Goal: Task Accomplishment & Management: Manage account settings

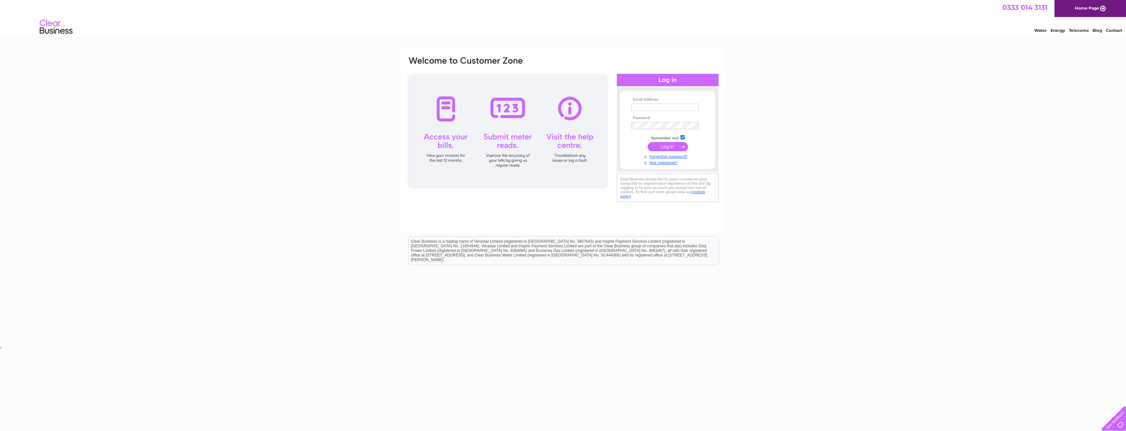
type input "gorgeousstandrews7@gmail.com"
click at [663, 147] on input "submit" at bounding box center [667, 146] width 40 height 9
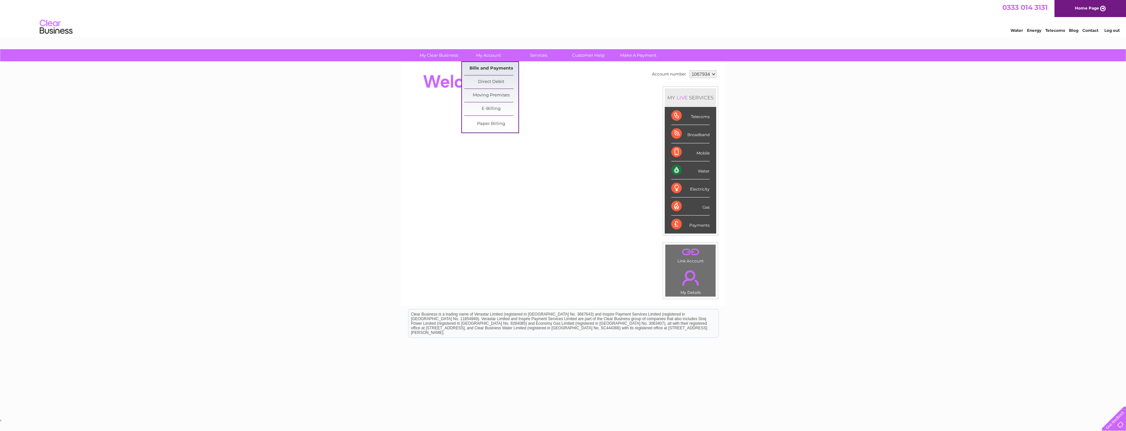
click at [487, 71] on link "Bills and Payments" at bounding box center [491, 68] width 54 height 13
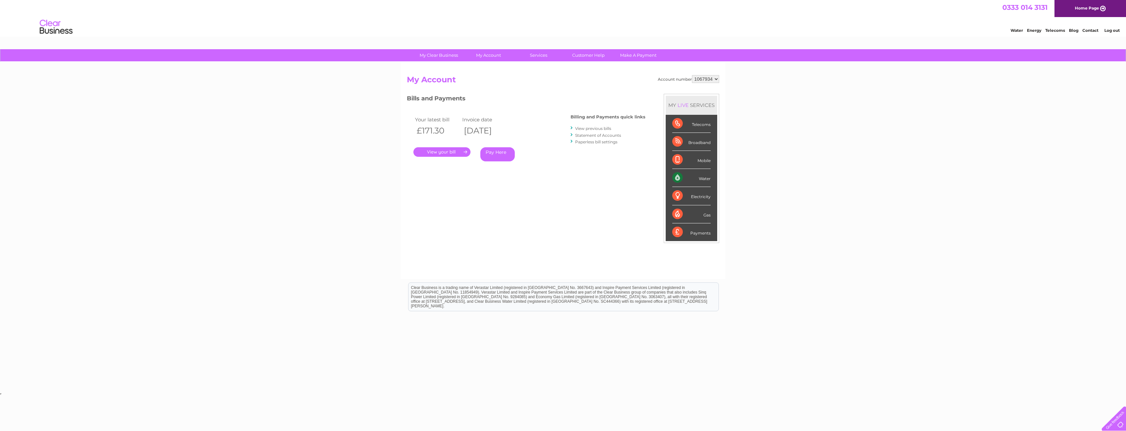
click at [446, 148] on link "." at bounding box center [441, 152] width 57 height 10
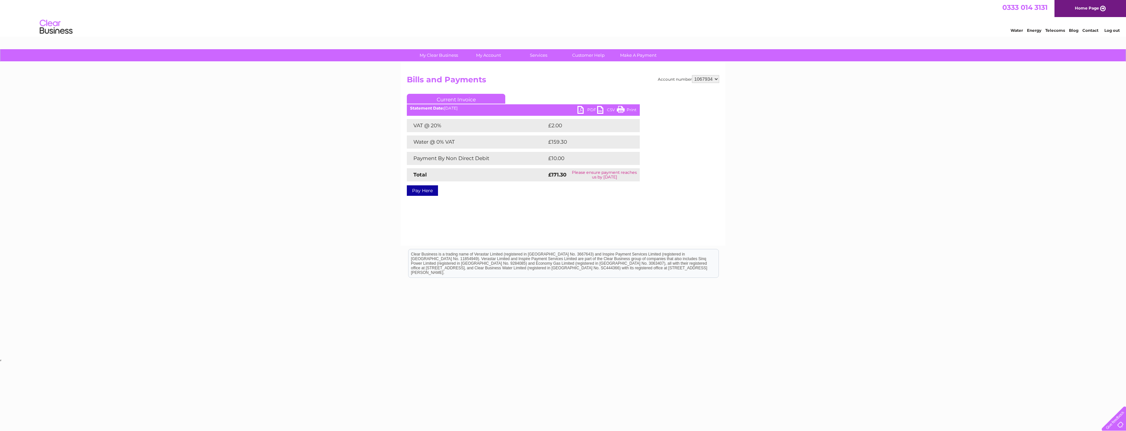
click at [589, 110] on link "PDF" at bounding box center [587, 111] width 20 height 10
click at [499, 70] on link "Bills and Payments" at bounding box center [491, 68] width 54 height 13
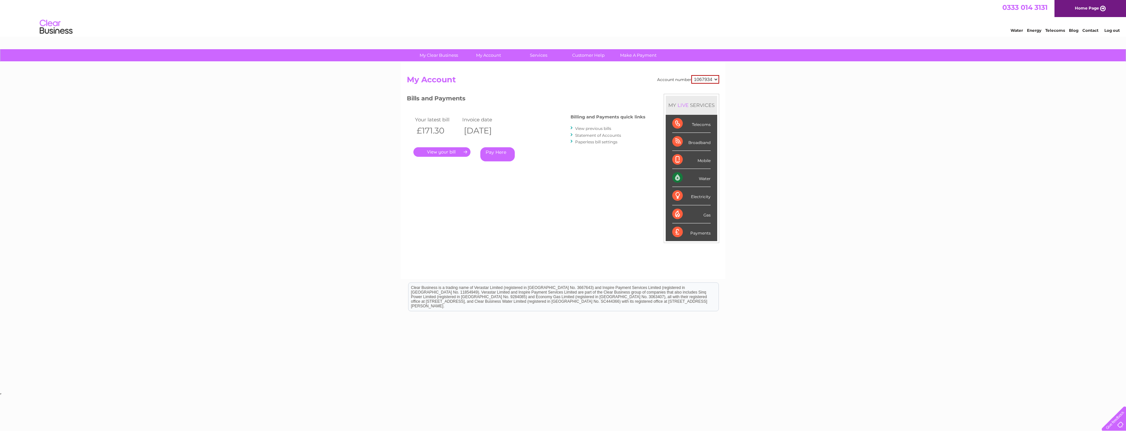
click at [593, 128] on link "View previous bills" at bounding box center [593, 128] width 36 height 5
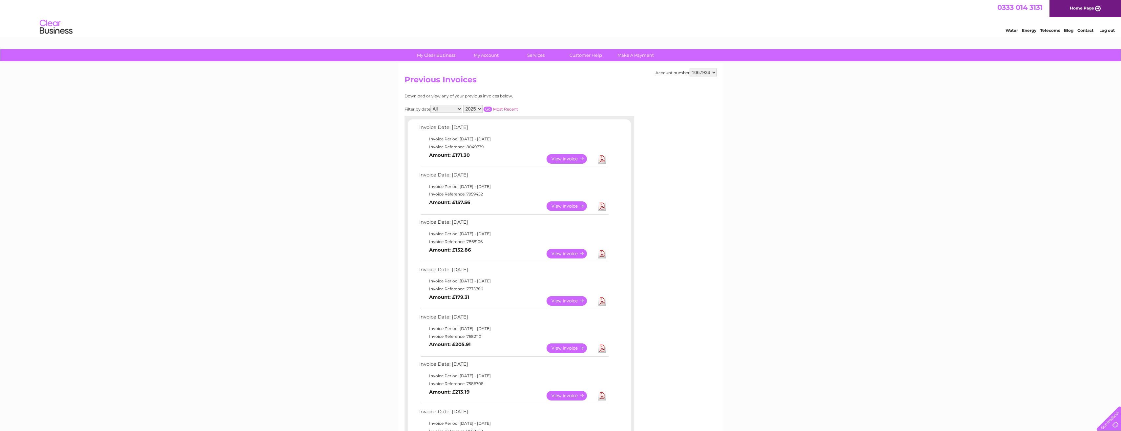
click at [561, 300] on link "View" at bounding box center [570, 301] width 48 height 10
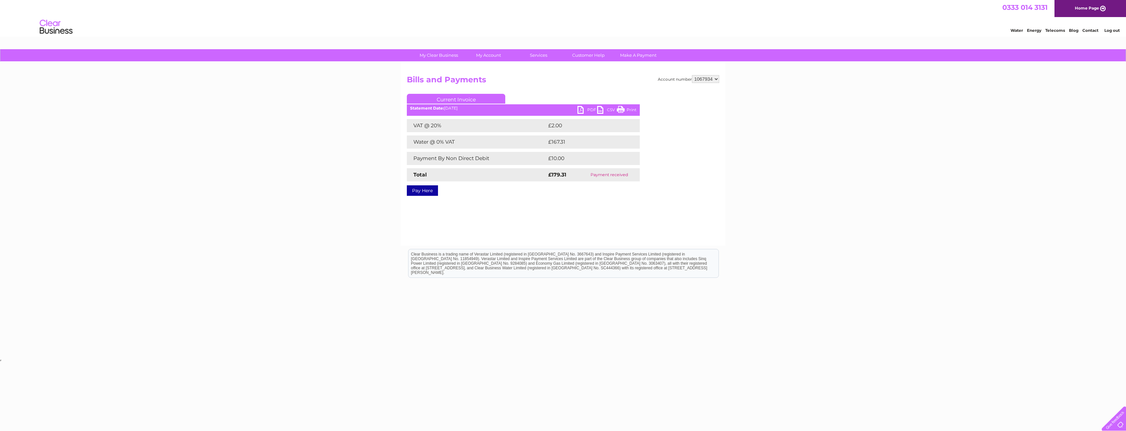
click at [625, 109] on link "Print" at bounding box center [627, 111] width 20 height 10
click at [600, 110] on link "CSV" at bounding box center [607, 111] width 20 height 10
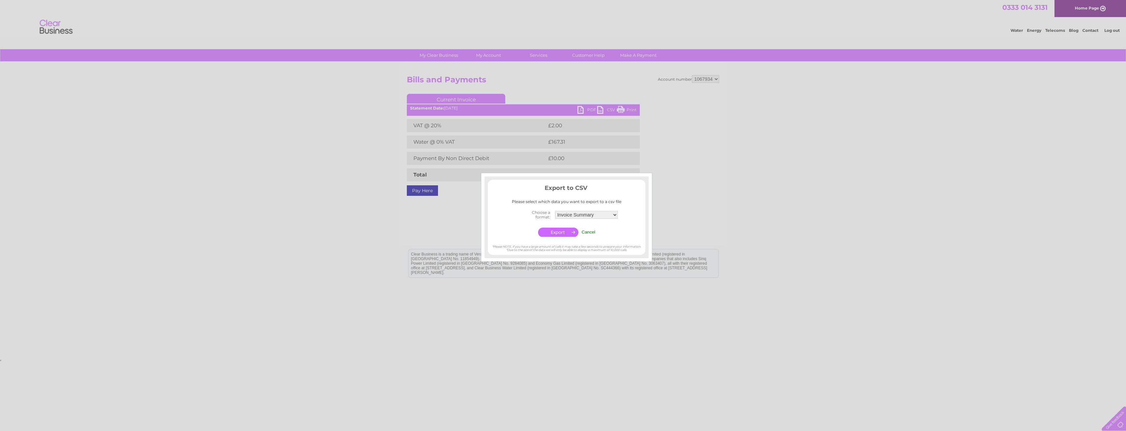
click at [589, 231] on input "Cancel" at bounding box center [589, 232] width 14 height 5
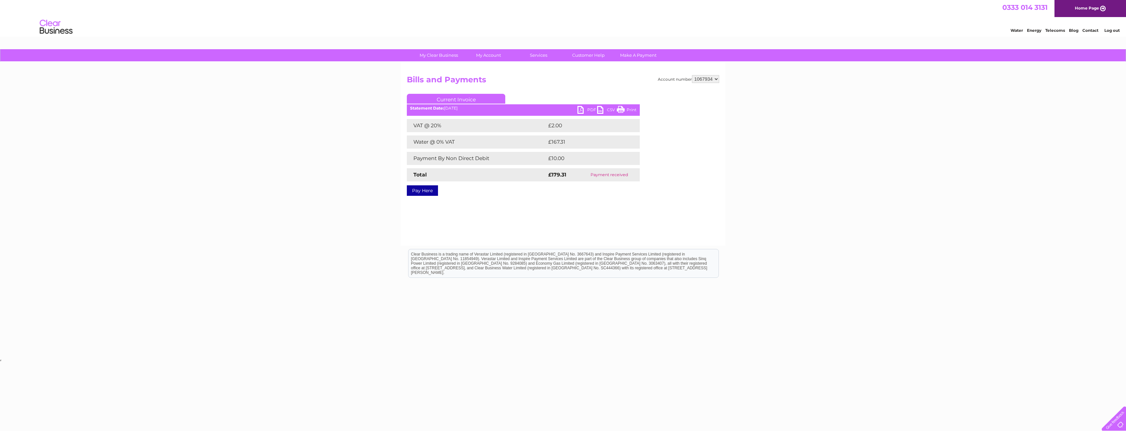
click at [585, 111] on link "PDF" at bounding box center [587, 111] width 20 height 10
